Goal: Transaction & Acquisition: Purchase product/service

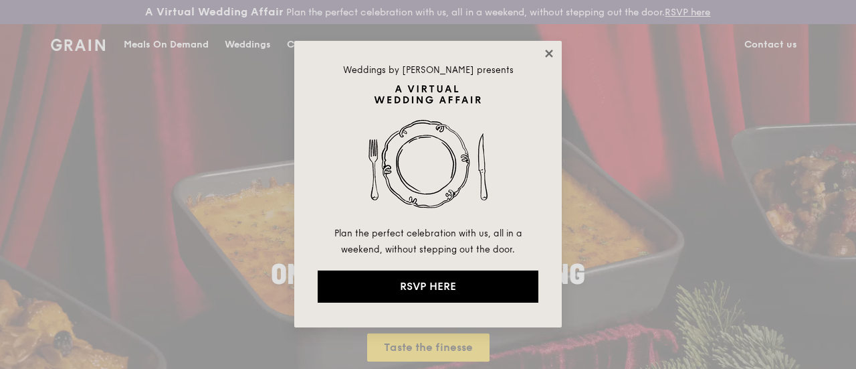
click at [551, 51] on icon at bounding box center [548, 53] width 7 height 7
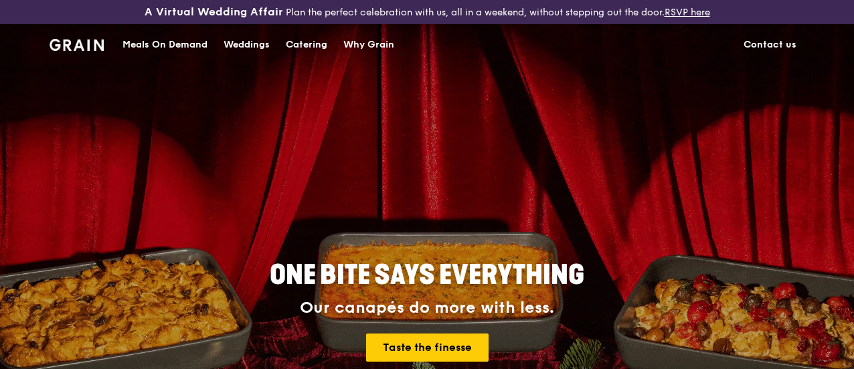
click at [313, 53] on div "Catering" at bounding box center [306, 45] width 41 height 40
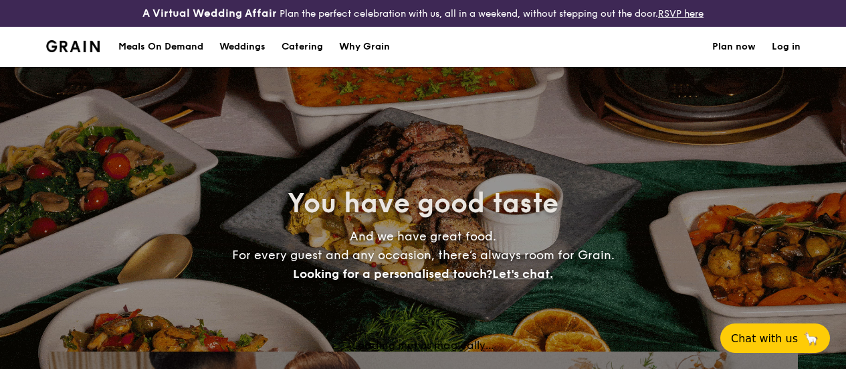
select select
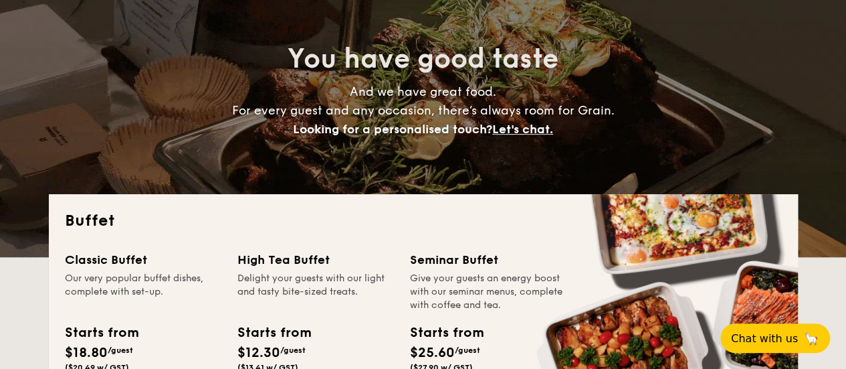
scroll to position [278, 0]
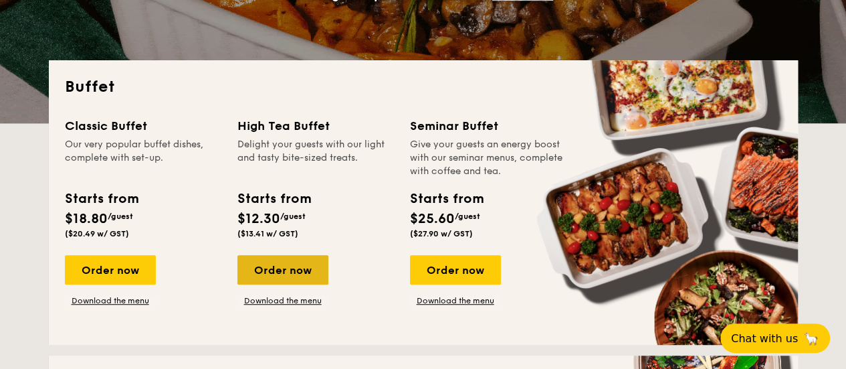
click at [278, 275] on div "Order now" at bounding box center [282, 269] width 91 height 29
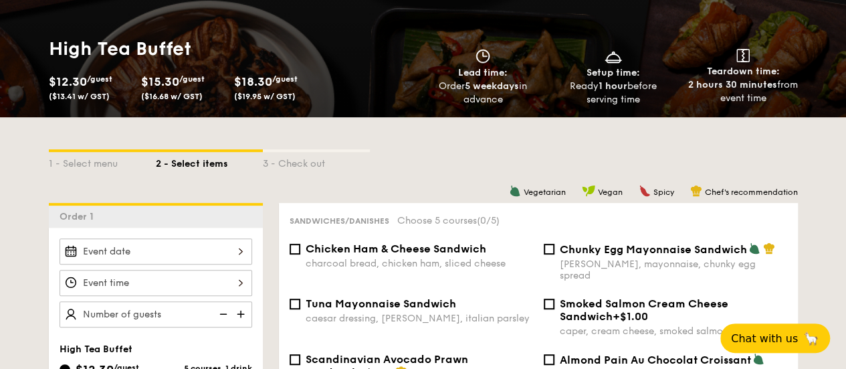
scroll to position [401, 0]
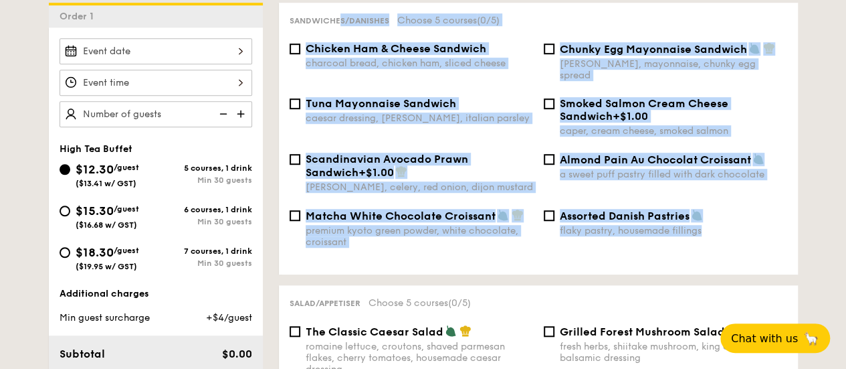
drag, startPoint x: 286, startPoint y: 24, endPoint x: 535, endPoint y: 131, distance: 270.9
click at [716, 229] on div "Sandwiches/Danishes Choose 5 courses (0/5) Chicken Ham & Cheese Sandwich charco…" at bounding box center [538, 139] width 519 height 272
copy div "Sandwiches/Danishes Choose 5 courses (0/5) Chicken Ham & Cheese Sandwich charco…"
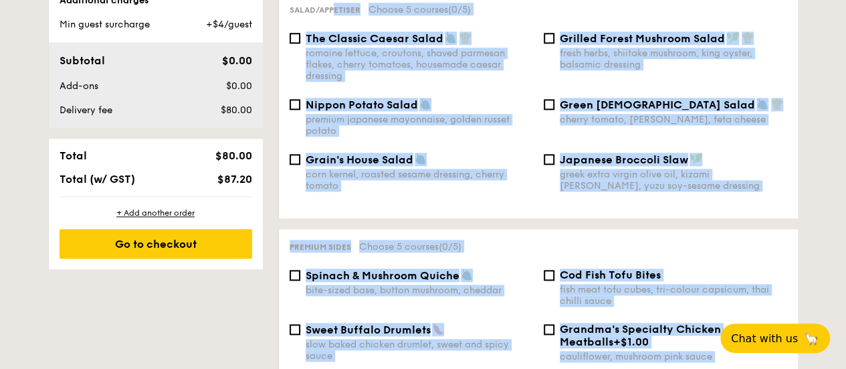
scroll to position [724, 0]
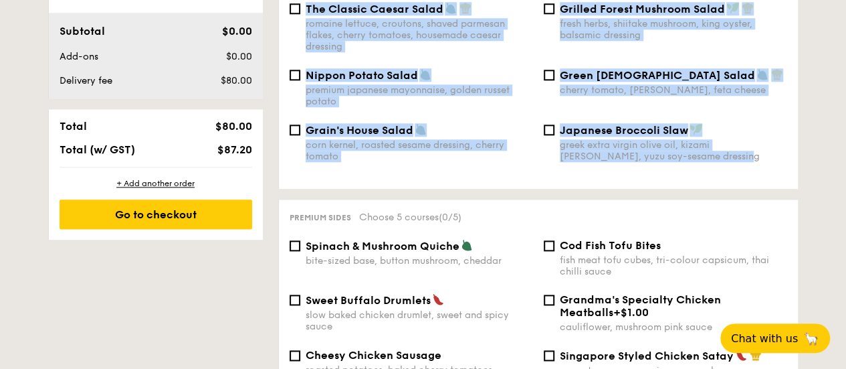
drag, startPoint x: 288, startPoint y: 169, endPoint x: 631, endPoint y: 178, distance: 344.0
click at [635, 183] on div "Salad/Appetiser Choose 5 courses (0/5) The Classic Caesar Salad romaine lettuce…" at bounding box center [538, 76] width 519 height 226
copy div "Salad/Appetiser Choose 5 courses (0/5) The Classic Caesar Salad romaine lettuce…"
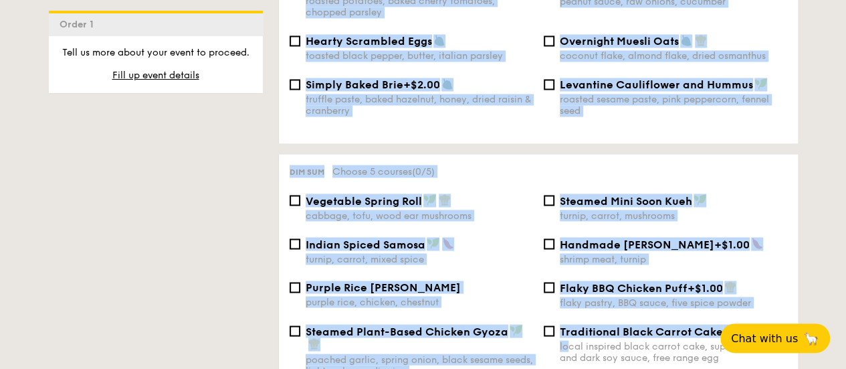
scroll to position [1094, 0]
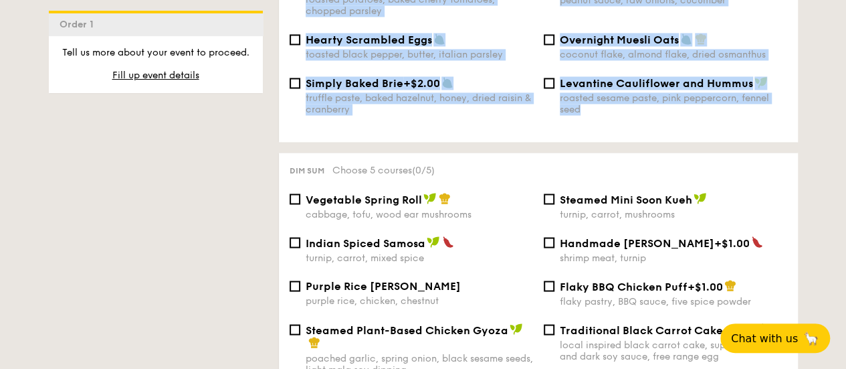
drag, startPoint x: 289, startPoint y: 86, endPoint x: 598, endPoint y: 116, distance: 310.5
copy div "Premium sides Choose 5 courses (0/5) Spinach & Mushroom Quiche bite-sized base,…"
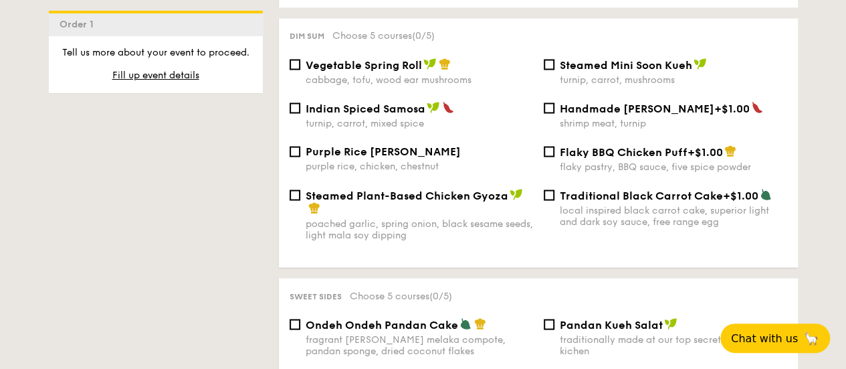
scroll to position [1286, 0]
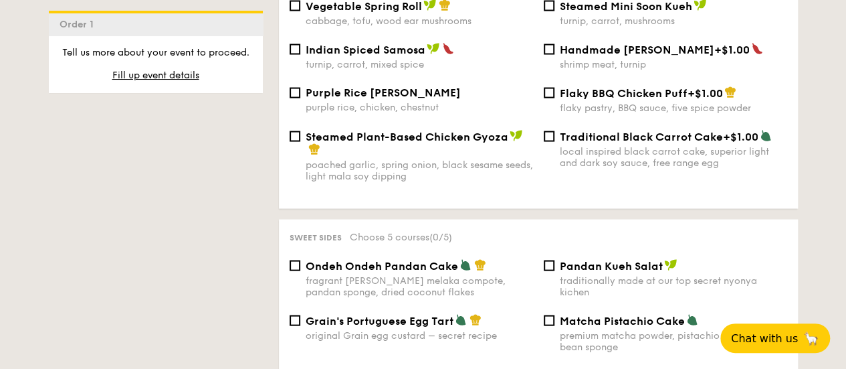
drag, startPoint x: 290, startPoint y: 177, endPoint x: 612, endPoint y: 191, distance: 322.7
click at [612, 207] on div "Dim sum Choose 5 courses (0/5) Vegetable Spring Roll cabbage, tofu, wood ear mu…" at bounding box center [538, 84] width 519 height 249
copy div "Dim sum Choose 5 courses (0/5) Vegetable Spring Roll cabbage, tofu, wood ear mu…"
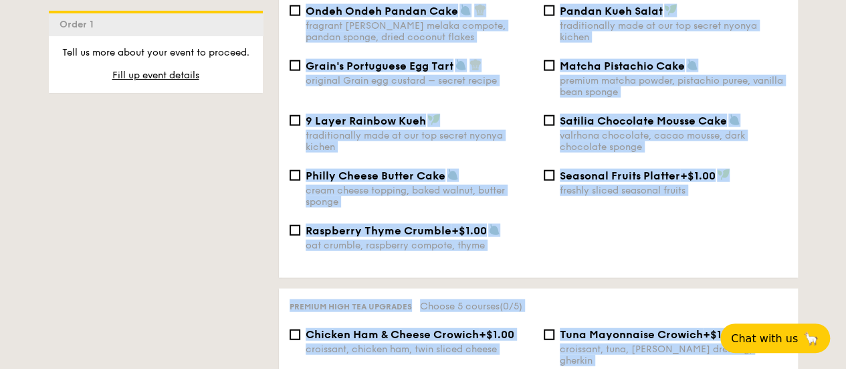
scroll to position [1568, 0]
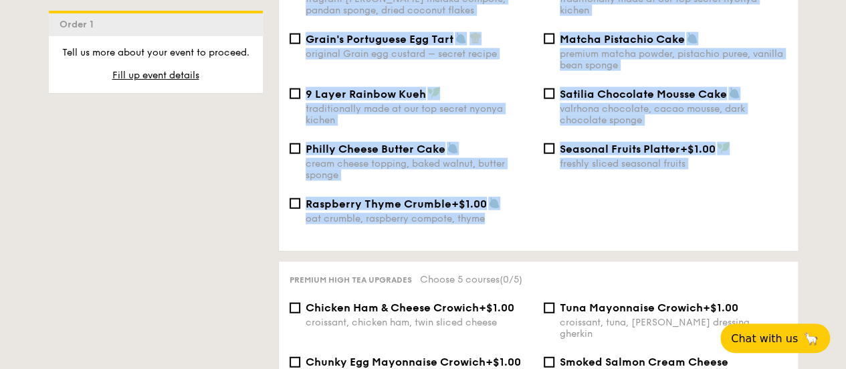
drag, startPoint x: 289, startPoint y: 112, endPoint x: 474, endPoint y: 229, distance: 219.0
click at [493, 231] on div "Sweet sides Choose 5 courses (0/5) Ondeh Ondeh Pandan Cake fragrant gula melaka…" at bounding box center [538, 94] width 519 height 313
copy div "Sweet sides Choose 5 courses (0/5) Ondeh Ondeh Pandan Cake fragrant gula melaka…"
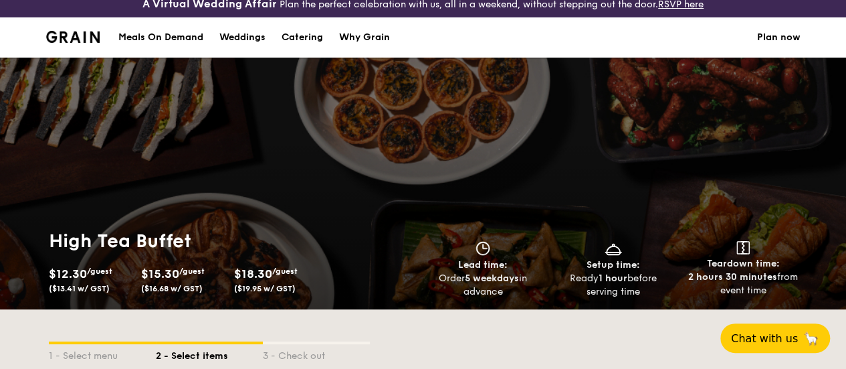
scroll to position [0, 0]
